Goal: Contribute content

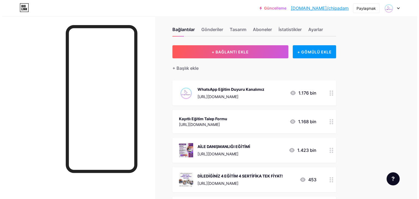
scroll to position [7, 0]
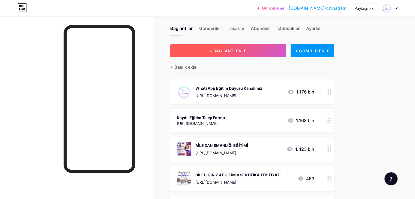
click at [247, 51] on font "+ BAĞLANTI EKLE" at bounding box center [228, 51] width 37 height 5
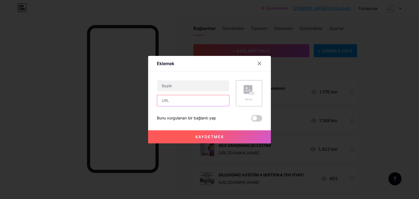
click at [183, 103] on input "text" at bounding box center [193, 100] width 72 height 11
paste input "[URL][DOMAIN_NAME]"
type input "[URL][DOMAIN_NAME]"
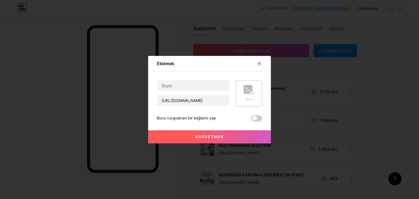
click at [184, 78] on div "İçerik YouTube Sayfanızdan ayrılmadan YouTube videosunu oynatın. EKLEMEK Vimeo …" at bounding box center [209, 97] width 105 height 50
click at [183, 85] on input "text" at bounding box center [193, 86] width 72 height 11
paste input "İLİŞKİLERDE SIK YAPILAN HATALAR VE ÇÖZÜM YOLLARI SEMİNERİ- EKİM"
type input "İLİŞKİLERDE SIK YAPILAN HATALAR VE ÇÖZÜM YOLLARI SEMİNERİ- EKİM"
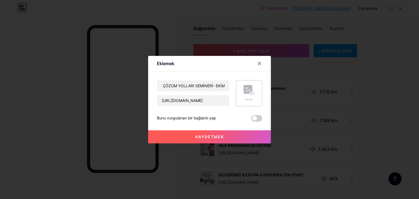
click at [251, 96] on div "Resim" at bounding box center [249, 93] width 11 height 16
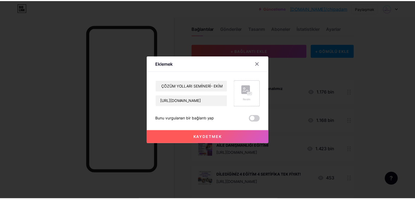
scroll to position [0, 0]
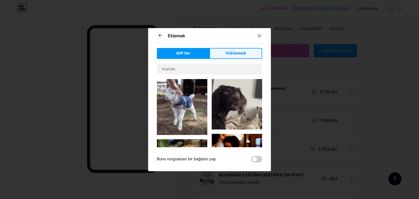
click at [228, 52] on font "Yüklemek" at bounding box center [235, 53] width 21 height 4
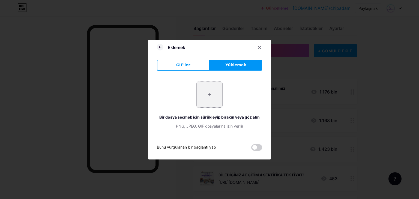
click at [215, 84] on input "file" at bounding box center [210, 95] width 26 height 26
type input "C:\fakepath\İLİŞKİLERDE SIK YAPILAN HATALAR VE ÇÖZÜM YOLLARI.jpg"
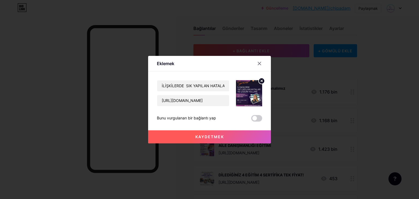
click at [210, 139] on button "Kaydetmek" at bounding box center [209, 136] width 123 height 13
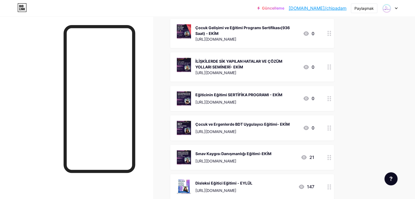
scroll to position [212, 0]
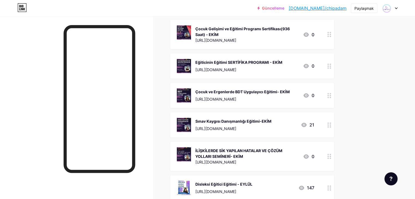
click at [334, 157] on div at bounding box center [329, 156] width 9 height 29
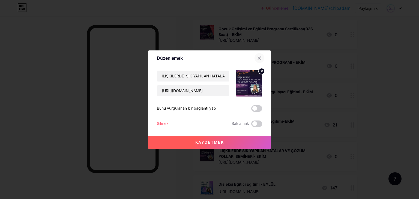
click at [258, 58] on icon at bounding box center [259, 58] width 4 height 4
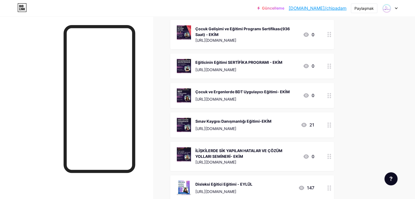
click at [283, 154] on div "İLİŞKİLERDE SİK YAPILAN HATALAR VE ÇÖZÜM YOLLARI SEMİNERİ- EKİM" at bounding box center [246, 153] width 103 height 11
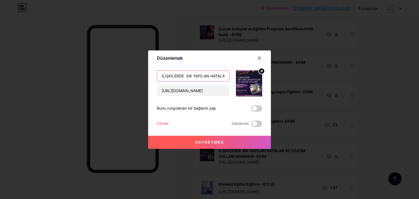
click at [189, 76] on input "İLİŞKİLERDE SIK YAPILAN HATALAR VE ÇÖZÜM YOLLARI SEMİNERİ- EKİM" at bounding box center [193, 76] width 72 height 11
type input "İLİŞKİLERDE SIK YAPILAN HATALAR VE ÇÖZÜM YOLLARI SEMİNERİ- EKİM"
click at [224, 142] on button "Kaydetmek" at bounding box center [209, 142] width 123 height 13
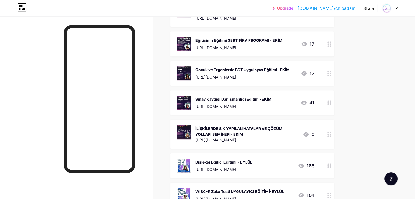
scroll to position [239, 0]
